Goal: Navigation & Orientation: Go to known website

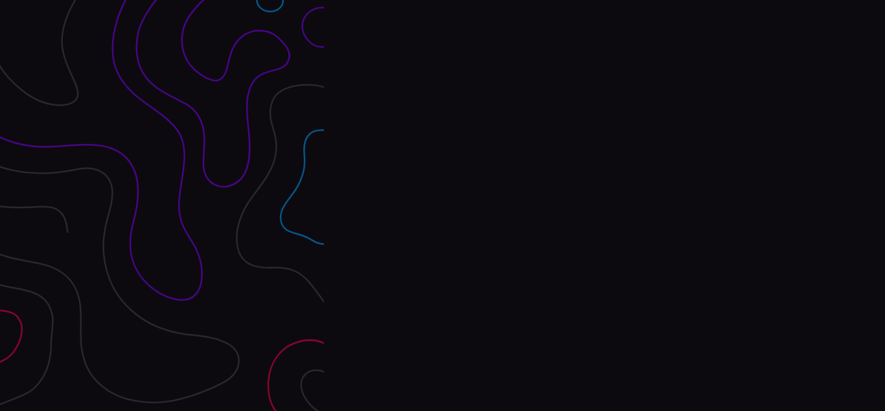
click at [443, 205] on div "Interpres Baseline & prioritize your security posture Email Login Visit Website" at bounding box center [604, 205] width 561 height 411
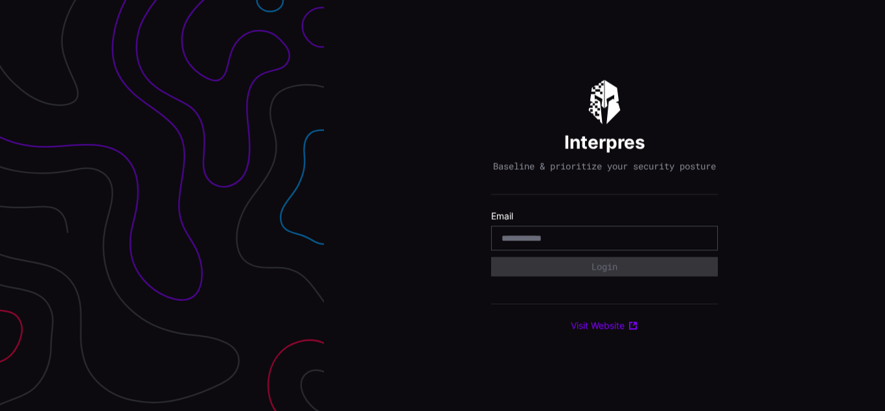
click at [443, 205] on div "Interpres Baseline & prioritize your security posture Email Login Visit Website" at bounding box center [604, 205] width 561 height 411
